Goal: Transaction & Acquisition: Obtain resource

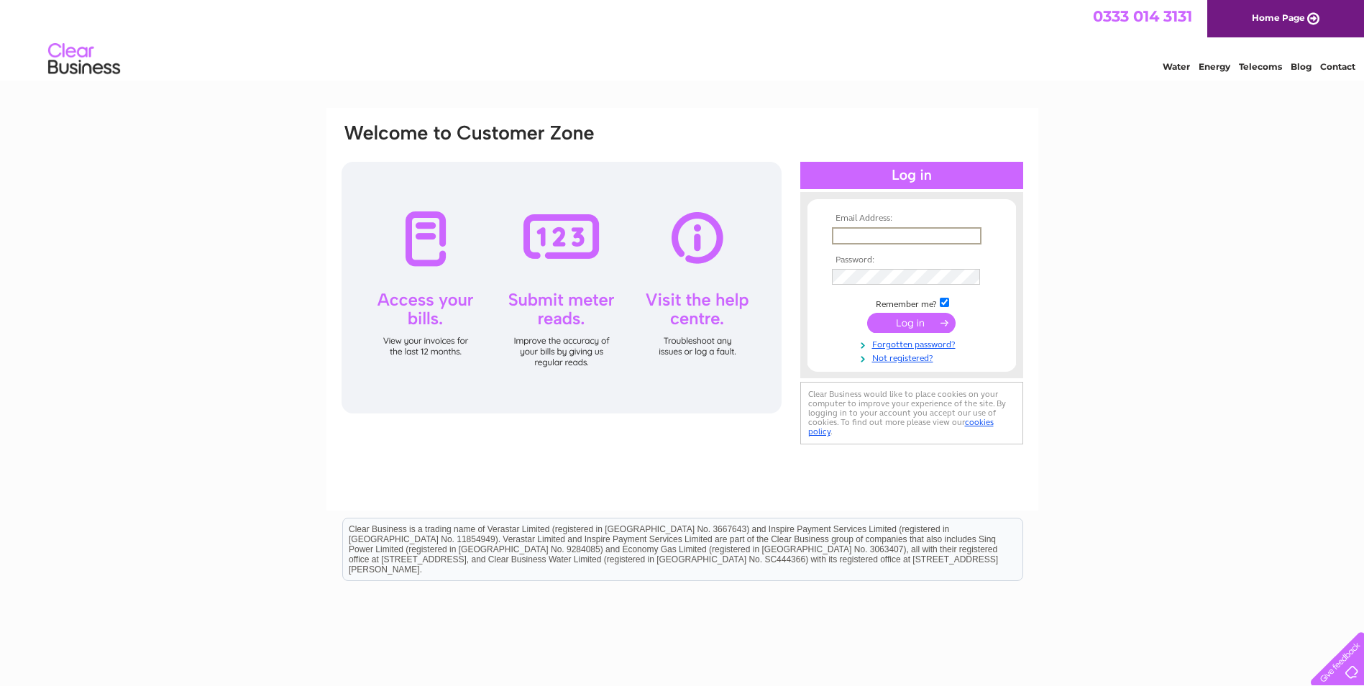
click at [905, 228] on input "text" at bounding box center [907, 235] width 150 height 17
type input "lindah@cotel.co.uk"
click at [888, 286] on tbody "Email Address: lindah@cotel.co.uk Password: Remember me?" at bounding box center [911, 288] width 167 height 150
click at [929, 319] on input "submit" at bounding box center [911, 321] width 88 height 20
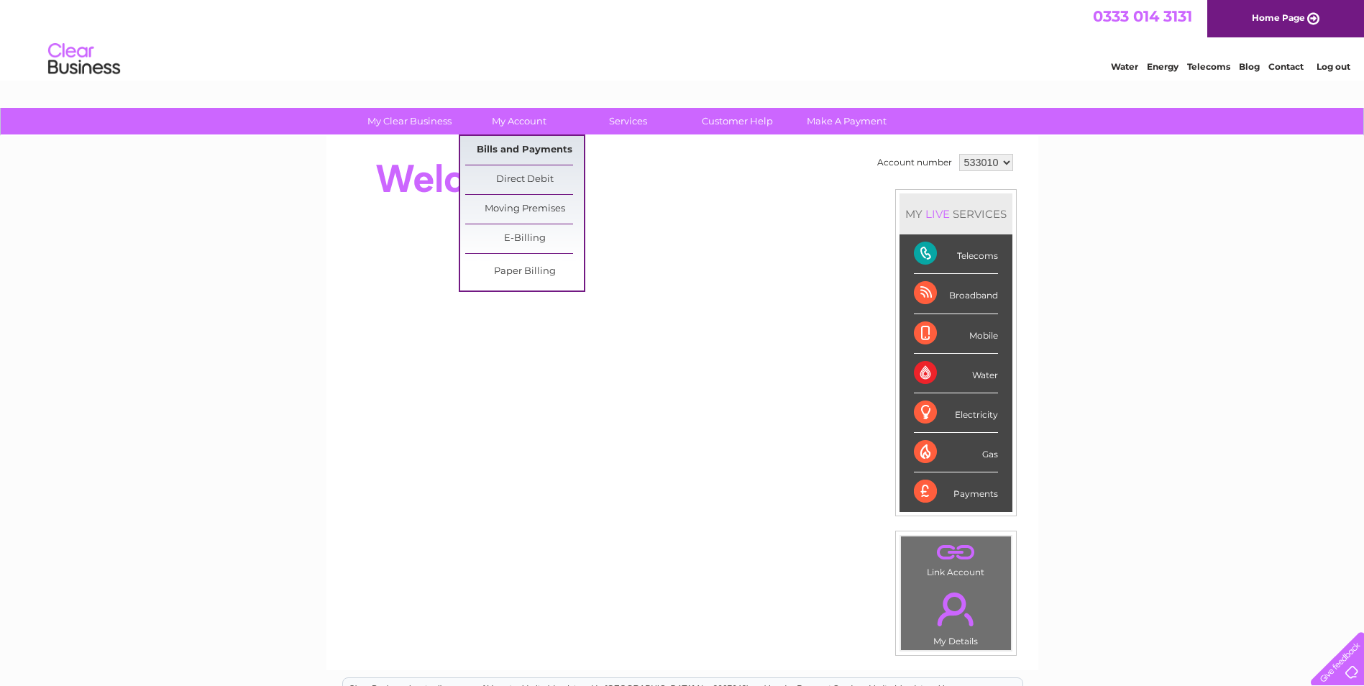
click at [518, 143] on link "Bills and Payments" at bounding box center [524, 150] width 119 height 29
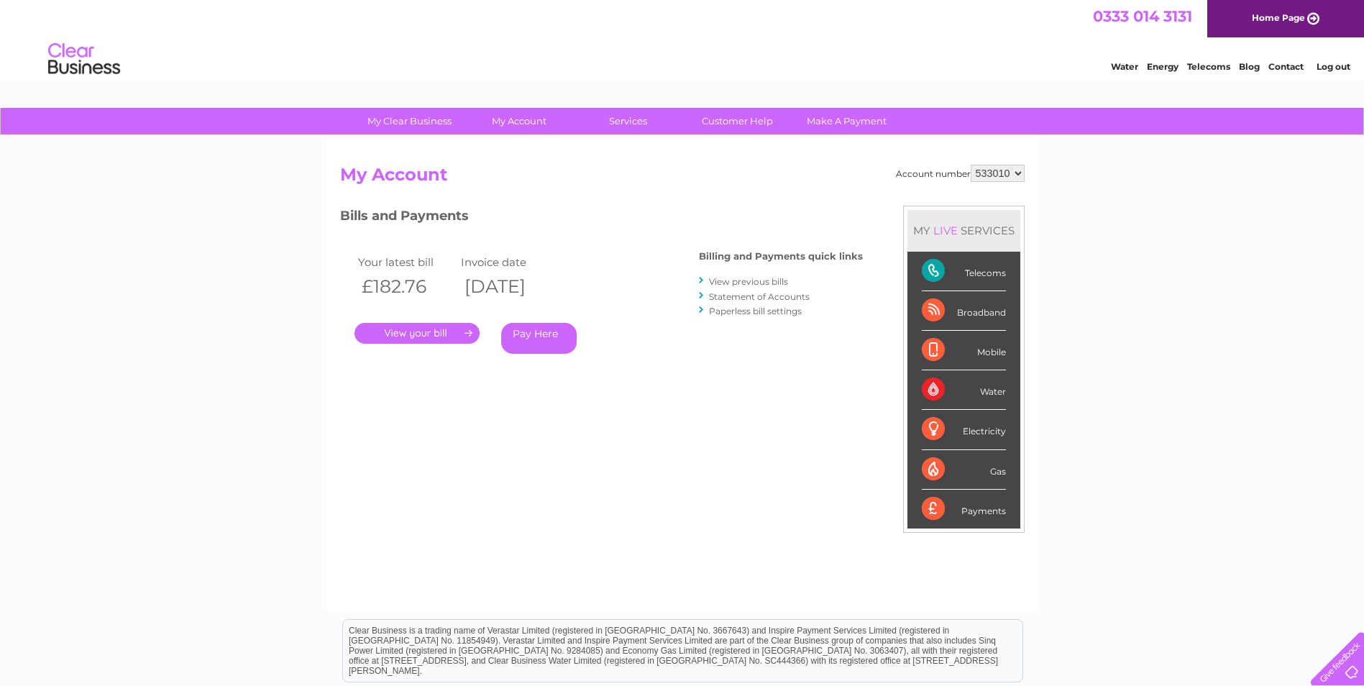
click at [449, 333] on link "." at bounding box center [416, 333] width 125 height 21
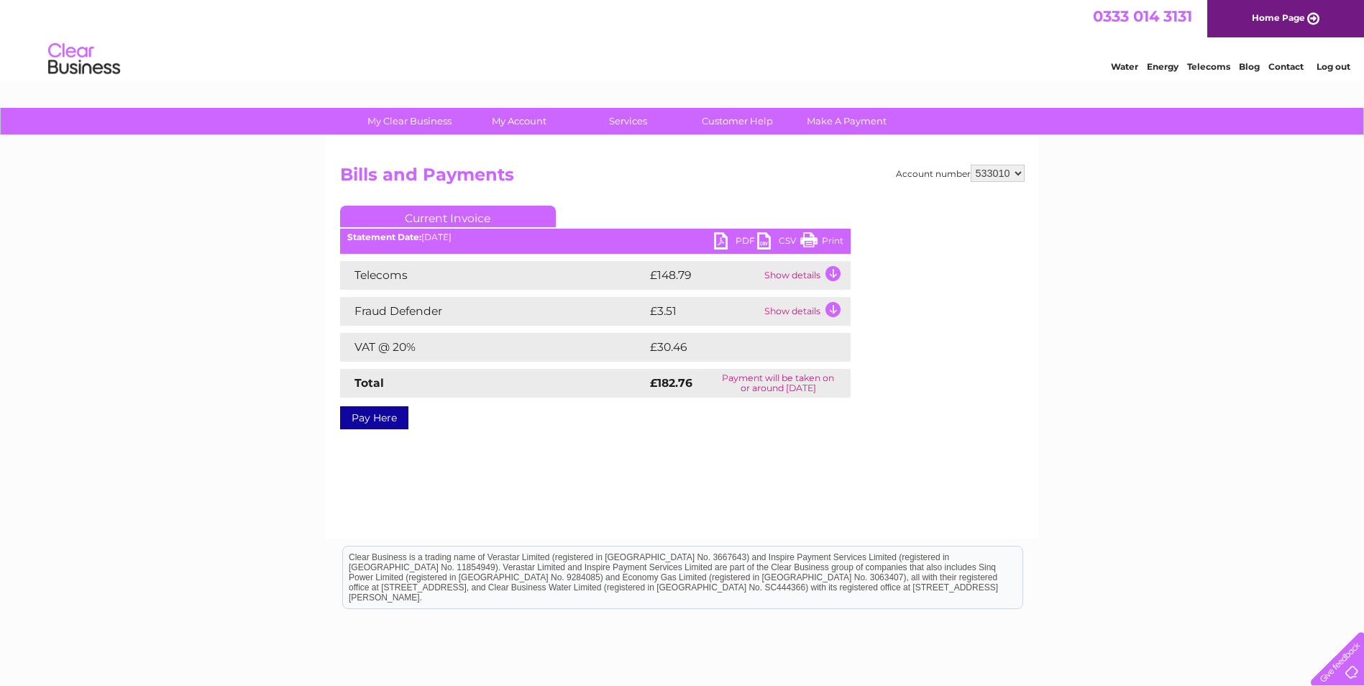
click at [736, 239] on link "PDF" at bounding box center [735, 242] width 43 height 21
